Goal: Obtain resource: Obtain resource

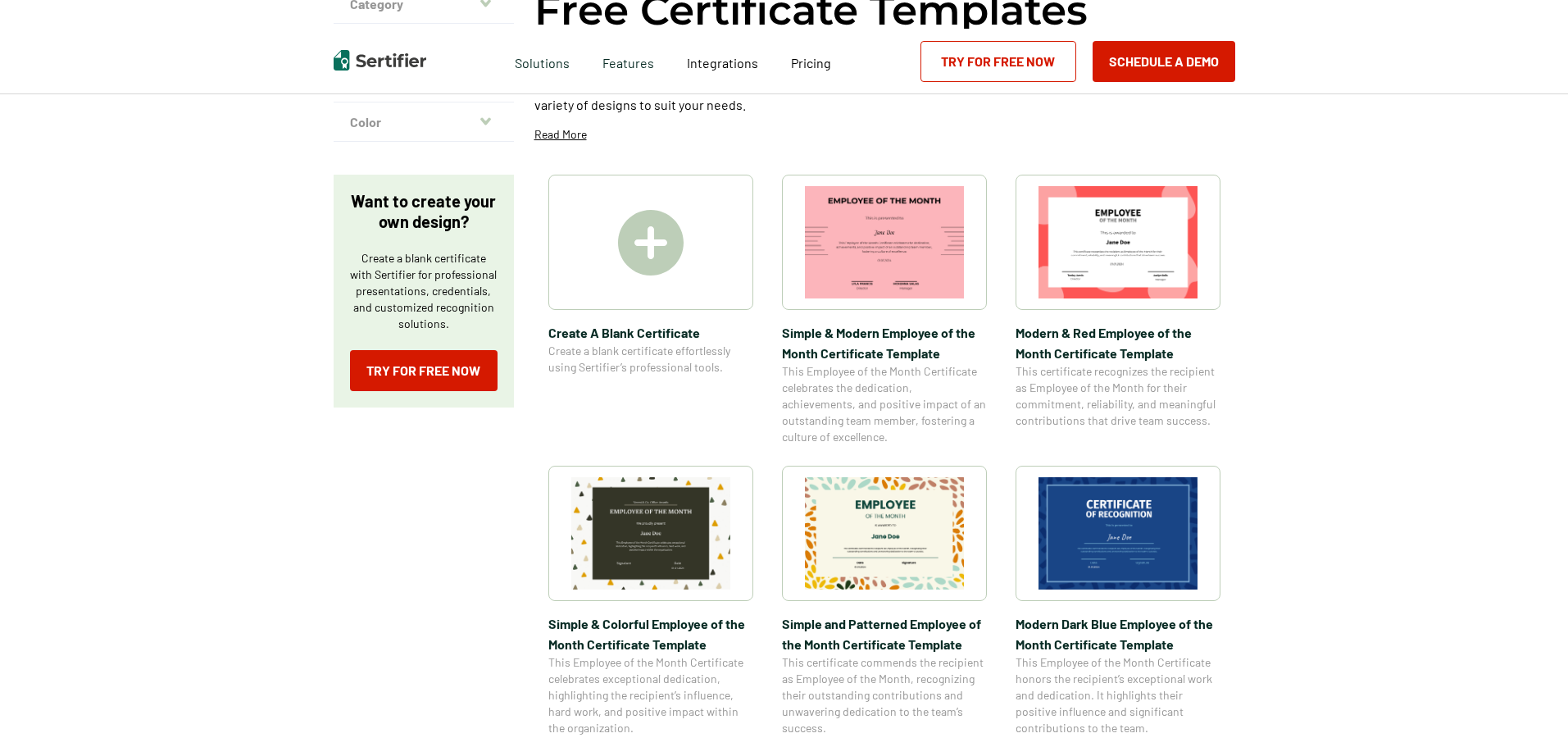
scroll to position [246, 0]
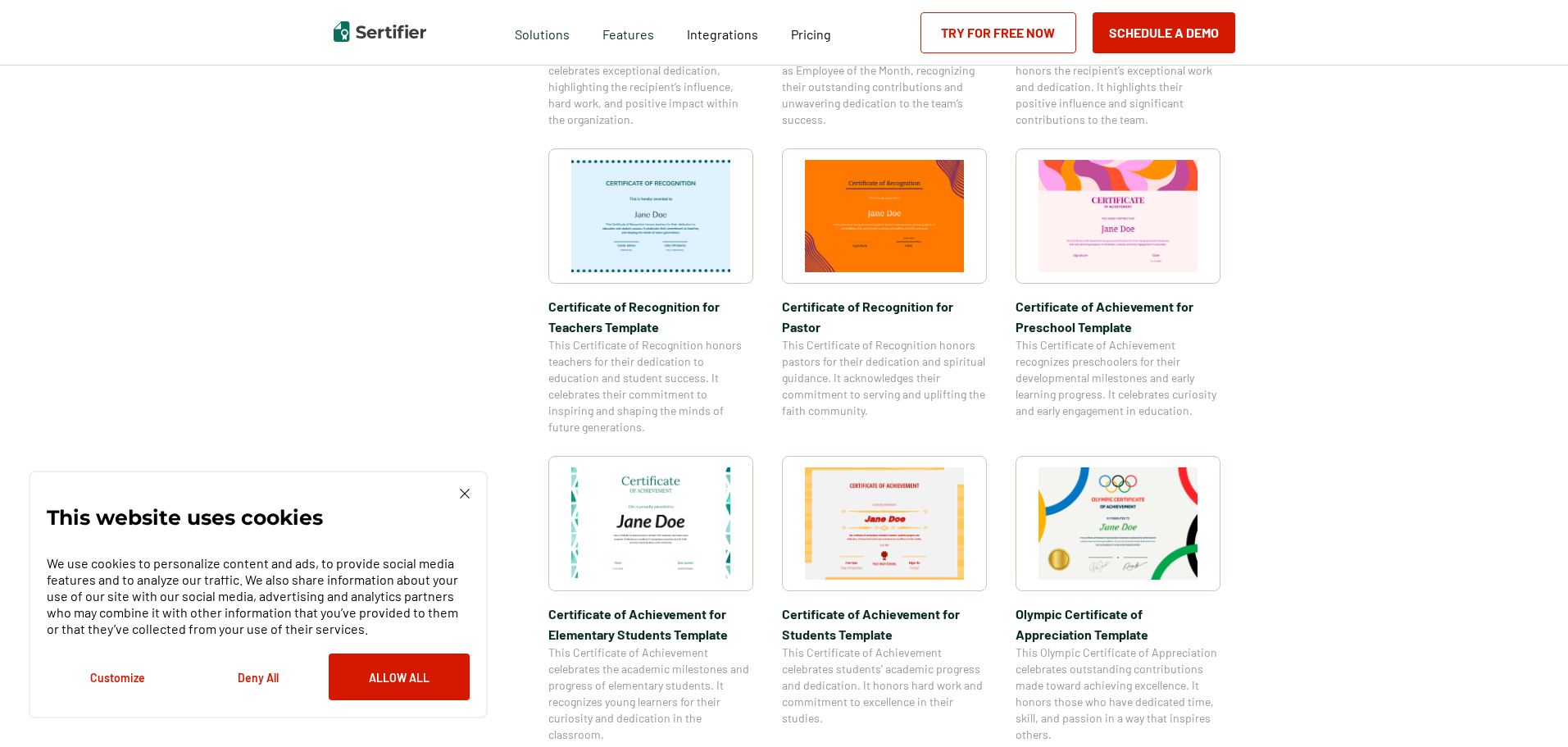
scroll to position [902, 0]
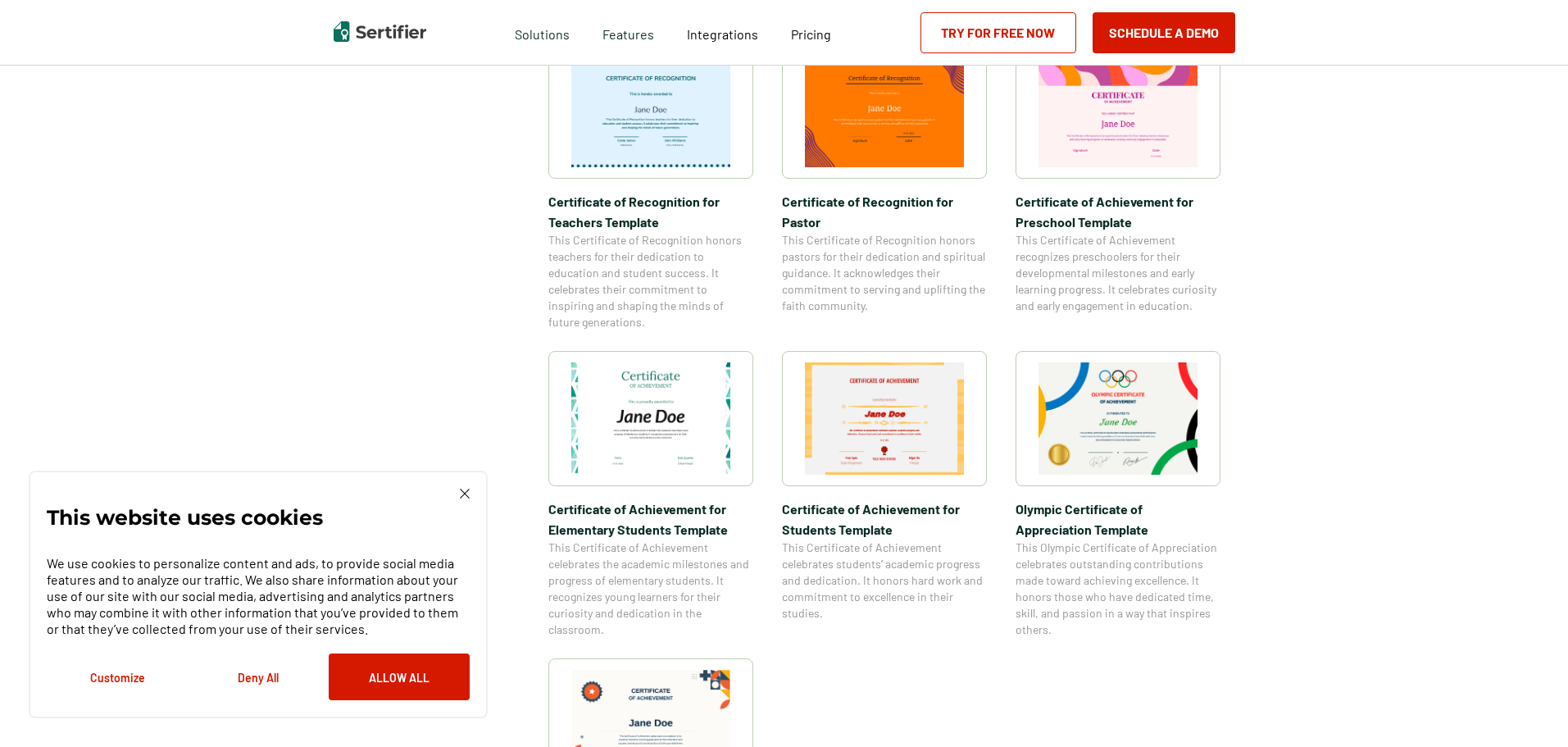
click at [652, 440] on img at bounding box center [650, 418] width 159 height 112
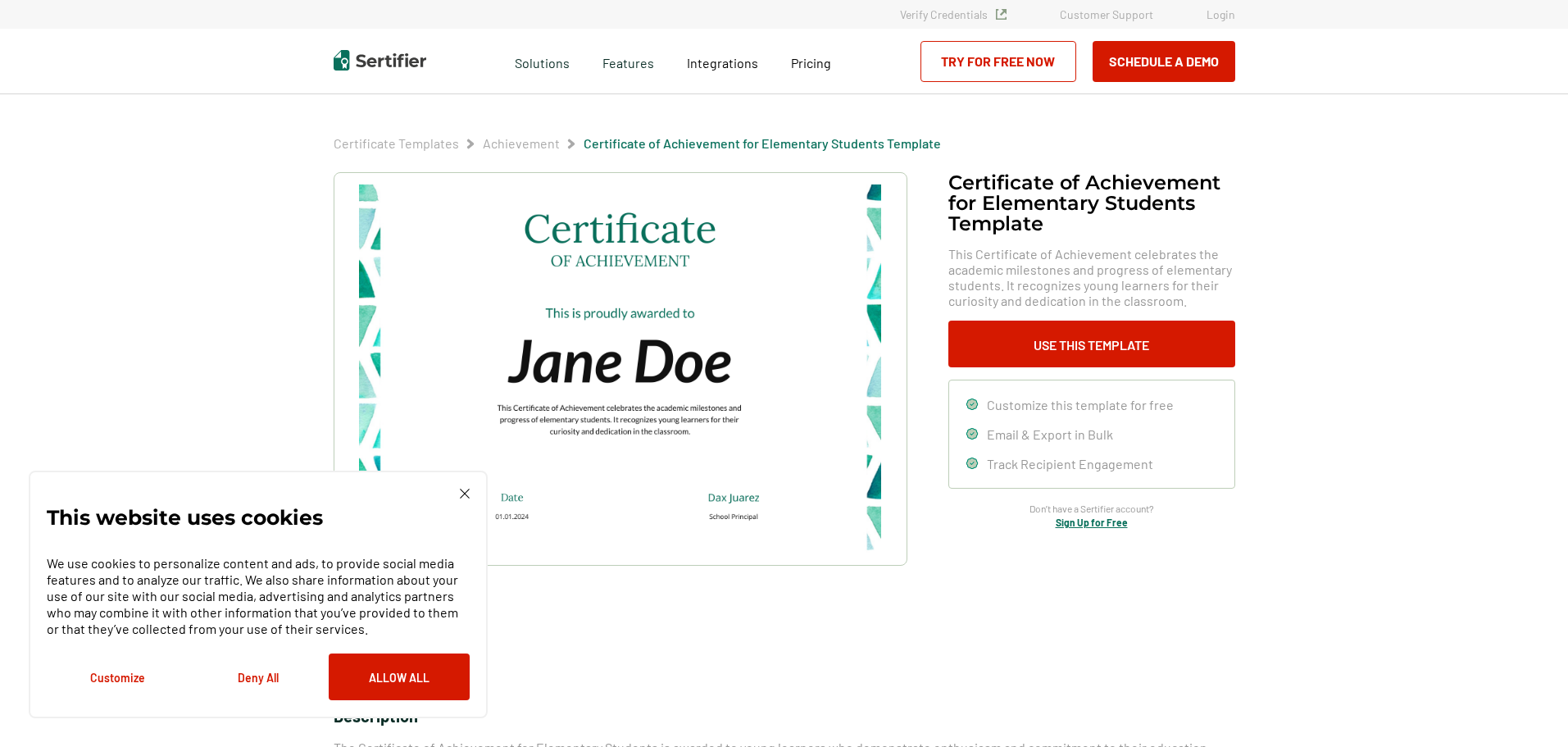
click at [462, 488] on div "This website uses cookies We use cookies to personalize content and ads, to pro…" at bounding box center [258, 594] width 459 height 247
click at [466, 495] on img at bounding box center [465, 494] width 10 height 10
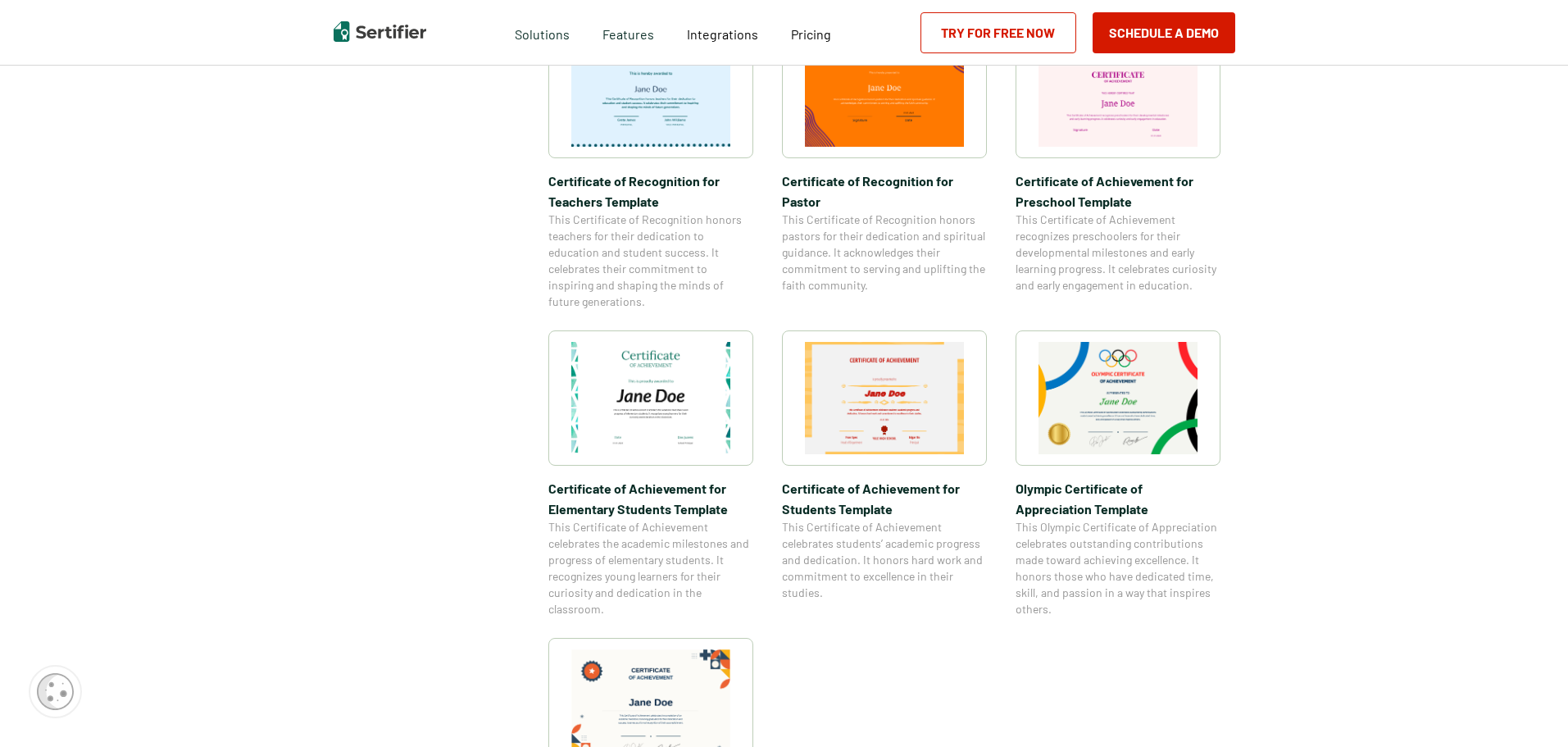
scroll to position [1024, 0]
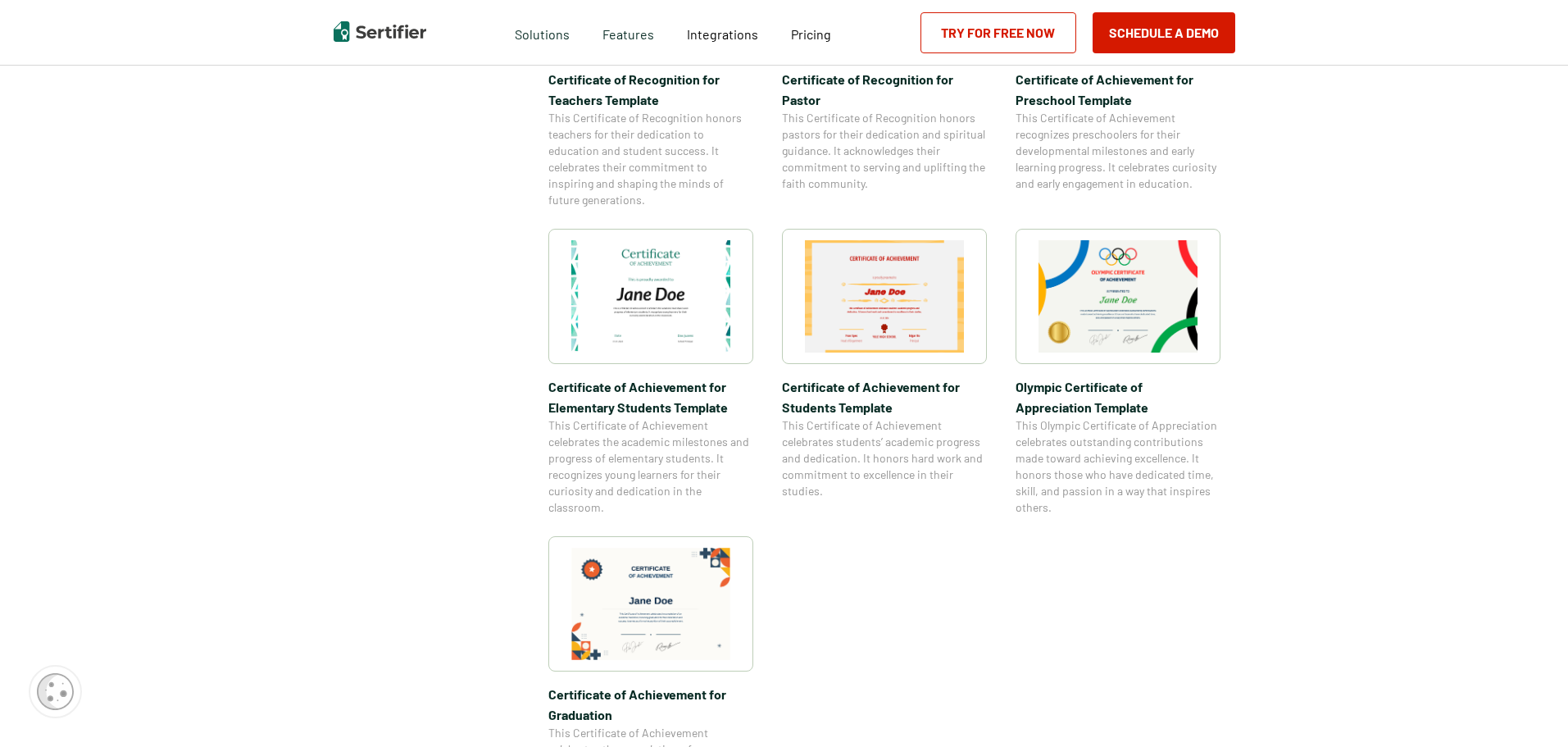
click at [1113, 284] on img at bounding box center [1118, 297] width 159 height 112
